Goal: Transaction & Acquisition: Purchase product/service

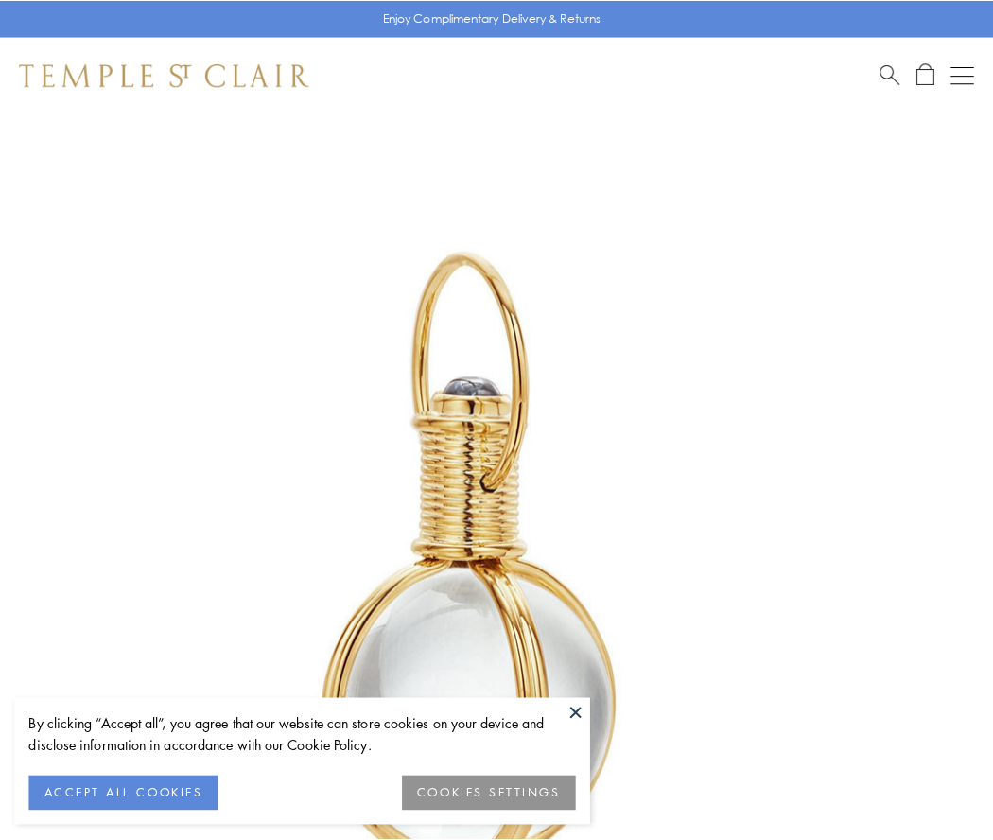
scroll to position [494, 0]
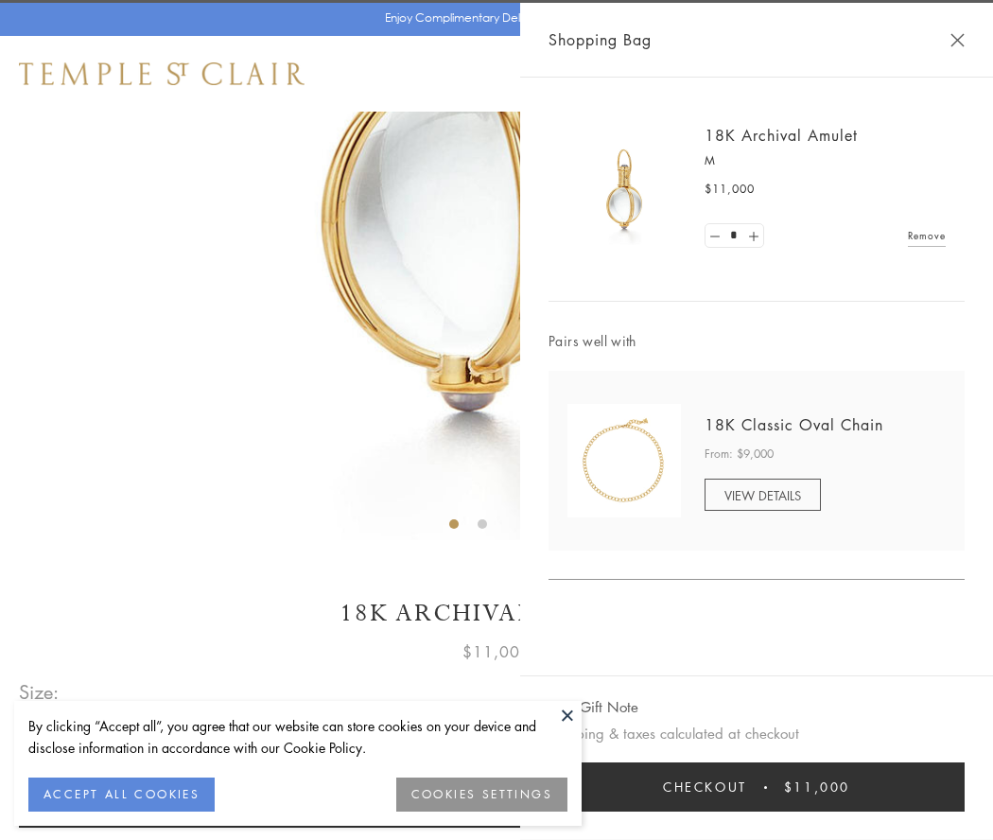
click at [757, 787] on button "Checkout $11,000" at bounding box center [756, 786] width 416 height 49
